Goal: Navigation & Orientation: Go to known website

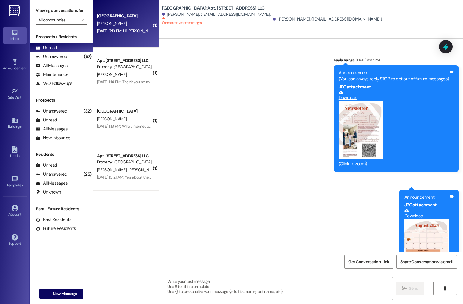
scroll to position [9481, 0]
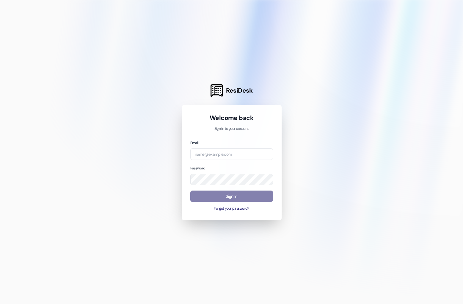
click at [212, 148] on div "Email" at bounding box center [231, 149] width 83 height 20
click at [212, 158] on input "email" at bounding box center [231, 154] width 83 height 12
type input "kayla@beaconplace.com"
click at [230, 194] on button "Sign In" at bounding box center [231, 196] width 83 height 12
